Goal: Task Accomplishment & Management: Complete application form

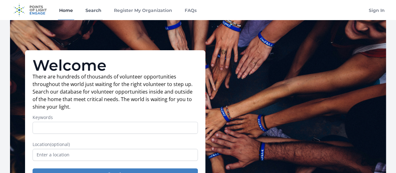
click at [97, 10] on link "Search" at bounding box center [93, 10] width 18 height 20
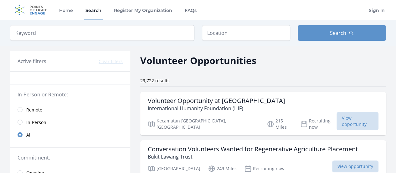
click at [29, 109] on span "Remote" at bounding box center [34, 109] width 16 height 6
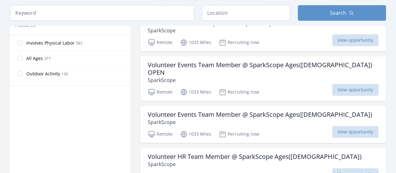
scroll to position [376, 0]
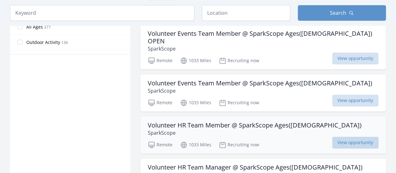
click at [353, 136] on span "View opportunity" at bounding box center [355, 142] width 46 height 12
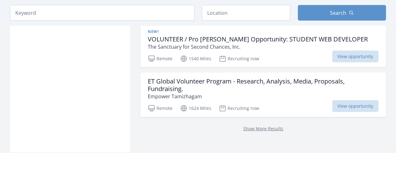
scroll to position [913, 0]
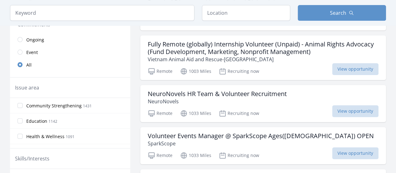
scroll to position [130, 0]
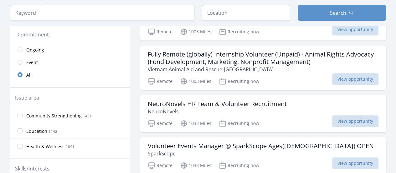
click at [23, 60] on link "Event" at bounding box center [70, 62] width 120 height 13
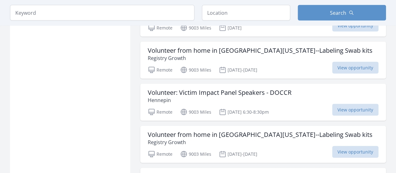
scroll to position [631, 0]
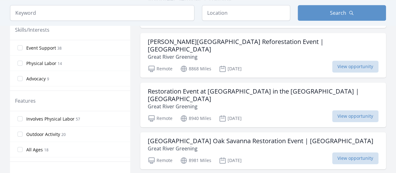
scroll to position [242, 0]
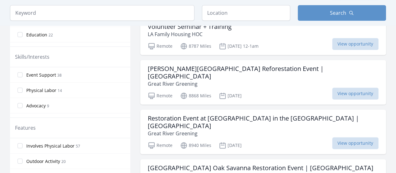
scroll to position [899, 0]
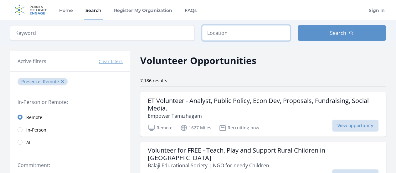
click at [250, 31] on input "text" at bounding box center [246, 33] width 88 height 16
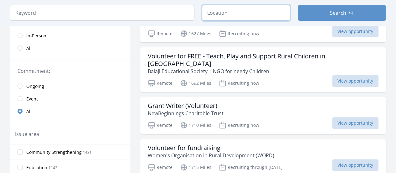
scroll to position [125, 0]
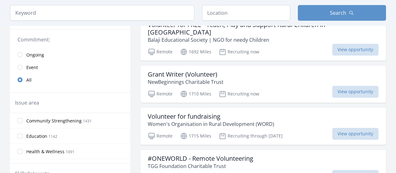
click at [27, 122] on span "Community Strengthening" at bounding box center [53, 120] width 55 height 6
click at [23, 122] on input "Community Strengthening 1431" at bounding box center [20, 120] width 5 height 5
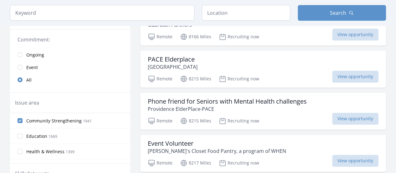
scroll to position [31, 0]
click at [21, 131] on label "Seniors 828" at bounding box center [70, 135] width 120 height 13
click at [21, 132] on input "Seniors 828" at bounding box center [20, 134] width 5 height 5
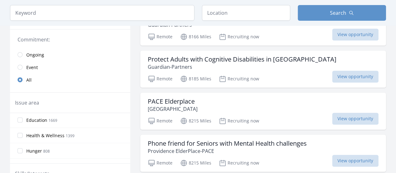
scroll to position [63, 0]
click at [21, 118] on input "Hunger 808" at bounding box center [20, 119] width 5 height 5
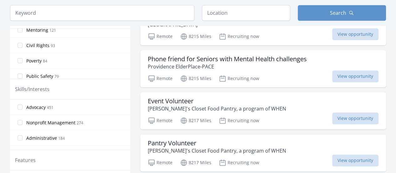
scroll to position [219, 0]
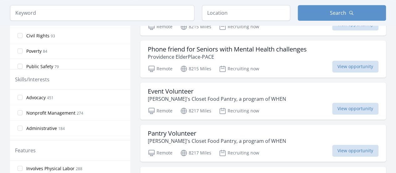
click at [24, 125] on label "Administrative 184" at bounding box center [70, 128] width 120 height 13
click at [23, 125] on input "Administrative 184" at bounding box center [20, 127] width 5 height 5
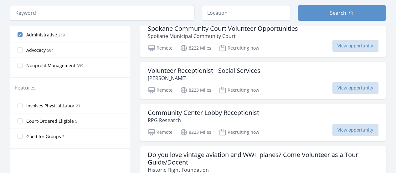
scroll to position [251, 0]
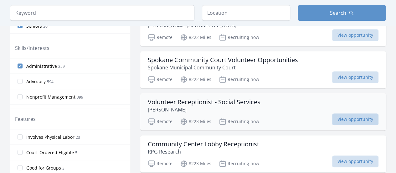
click at [346, 116] on span "View opportunity" at bounding box center [355, 119] width 46 height 12
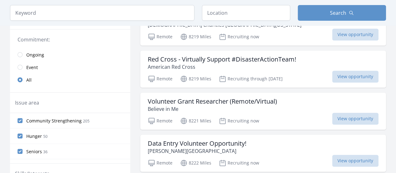
scroll to position [0, 0]
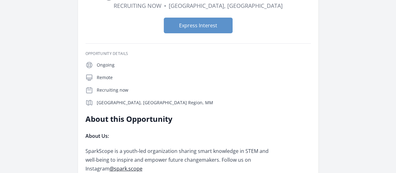
scroll to position [125, 0]
